Goal: Navigation & Orientation: Find specific page/section

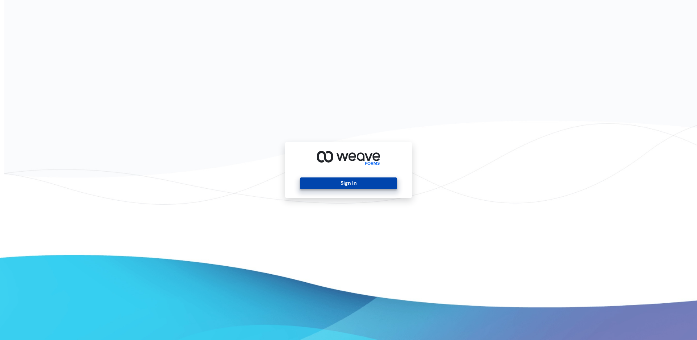
click at [355, 183] on button "Sign In" at bounding box center [348, 183] width 97 height 12
